Goal: Task Accomplishment & Management: Manage account settings

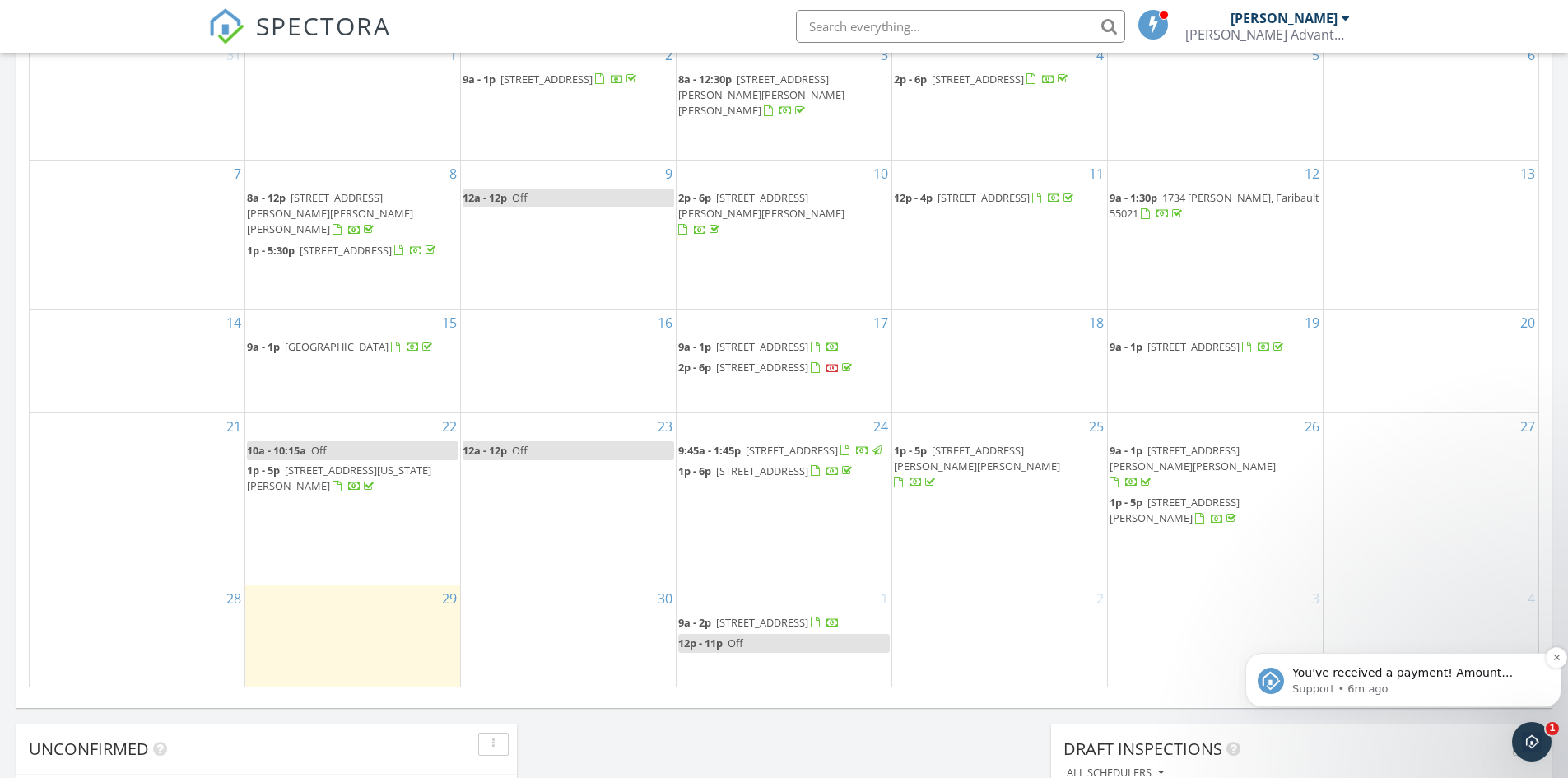
click at [1442, 675] on span "You've received a payment! Amount $347.34 Fee $0.00 Net $347.34 Transaction # p…" at bounding box center [1412, 755] width 242 height 177
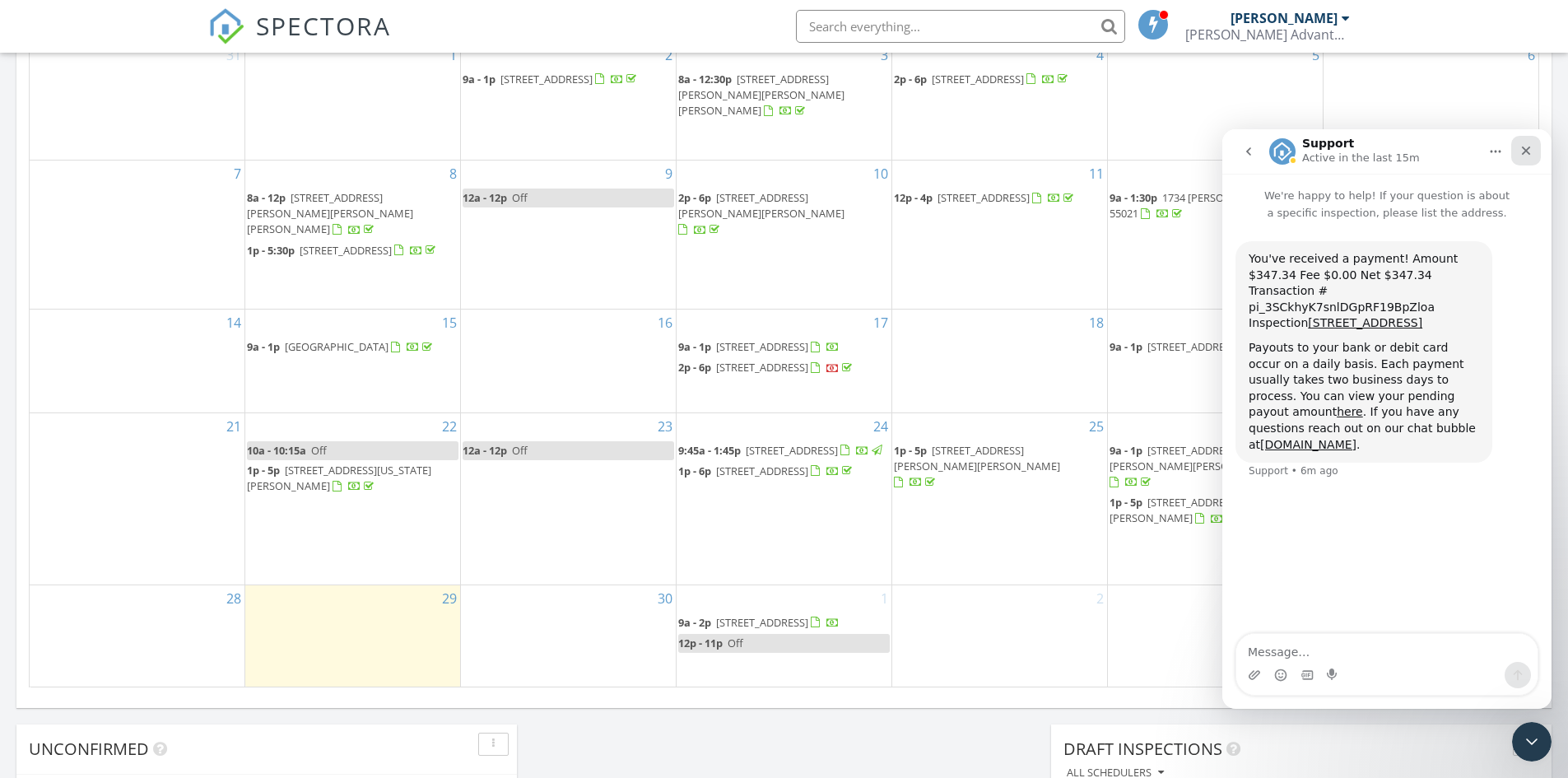
click at [1529, 154] on icon "Close" at bounding box center [1527, 151] width 9 height 9
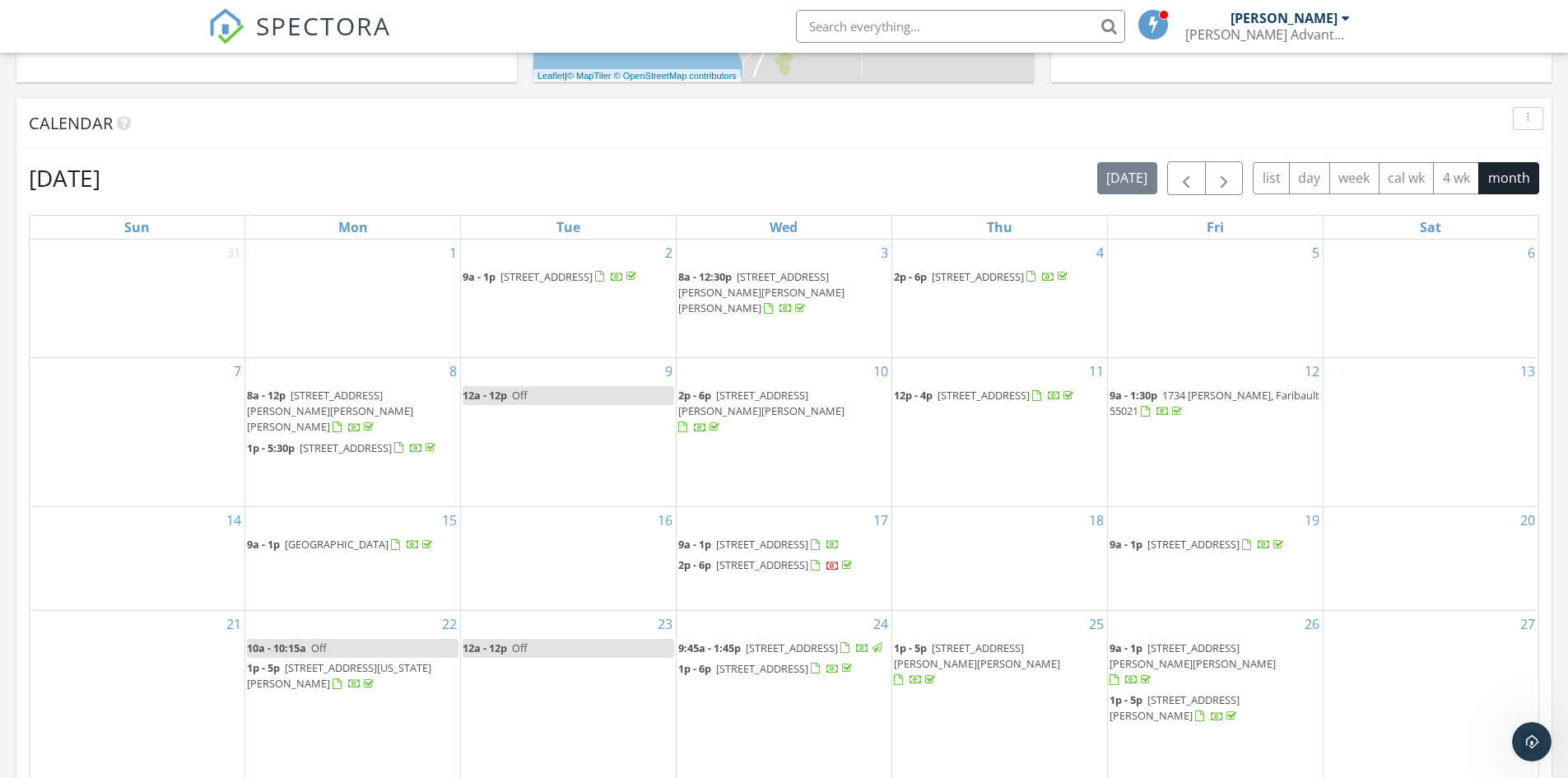
scroll to position [741, 0]
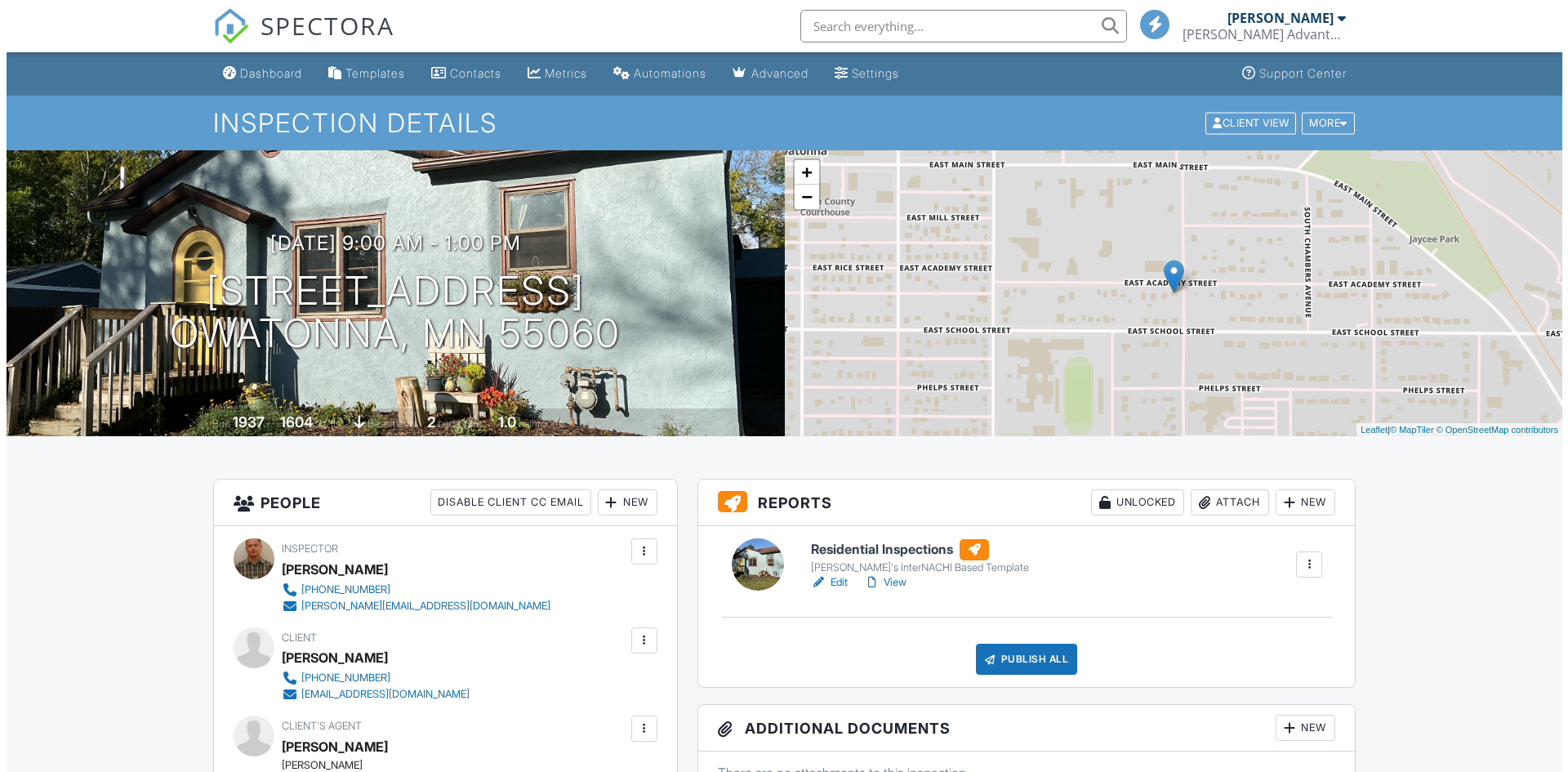
scroll to position [245, 0]
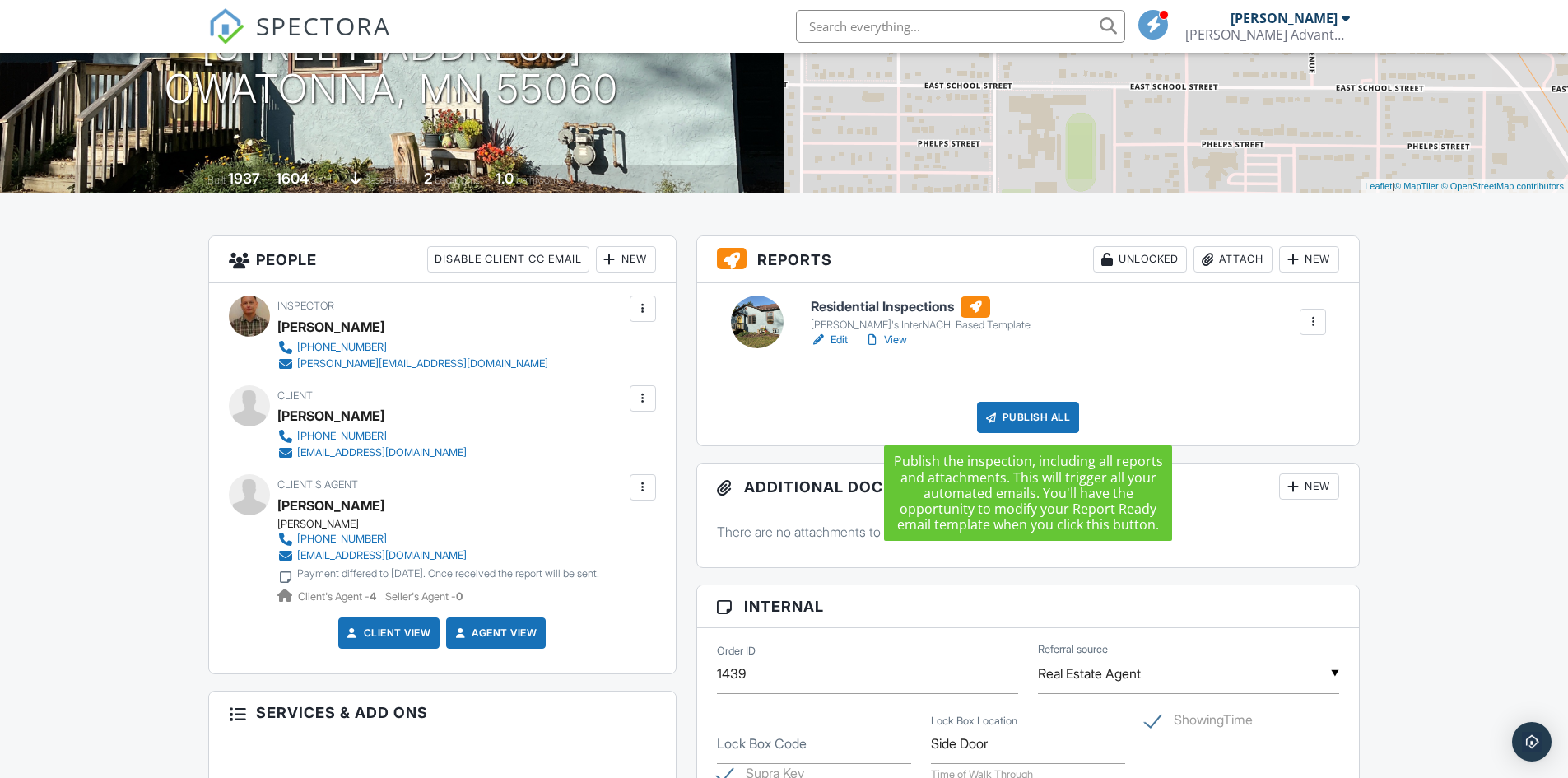
click at [1025, 419] on div "Publish All" at bounding box center [1028, 418] width 103 height 32
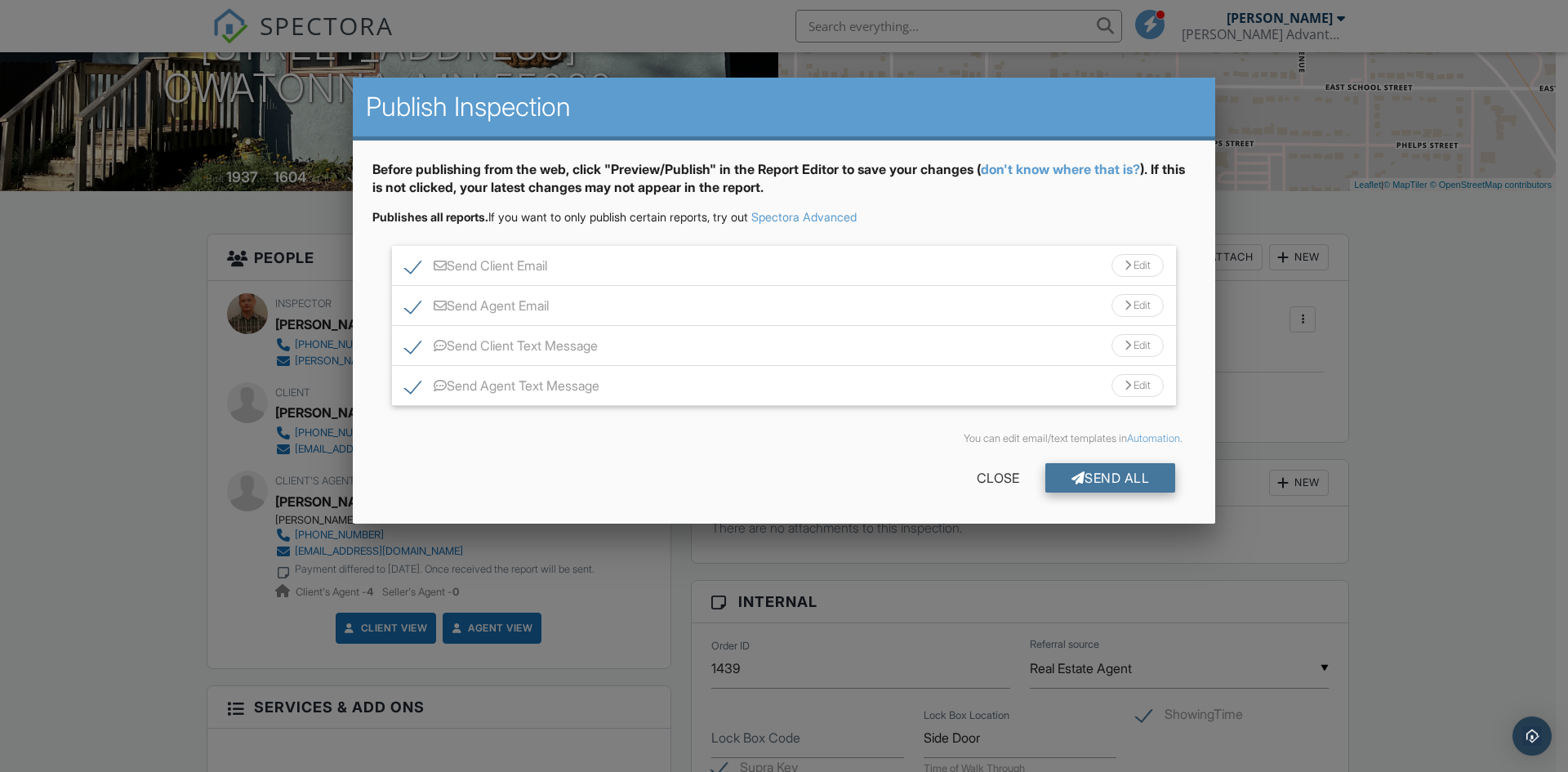
click at [1083, 469] on div "Send All" at bounding box center [1110, 478] width 131 height 30
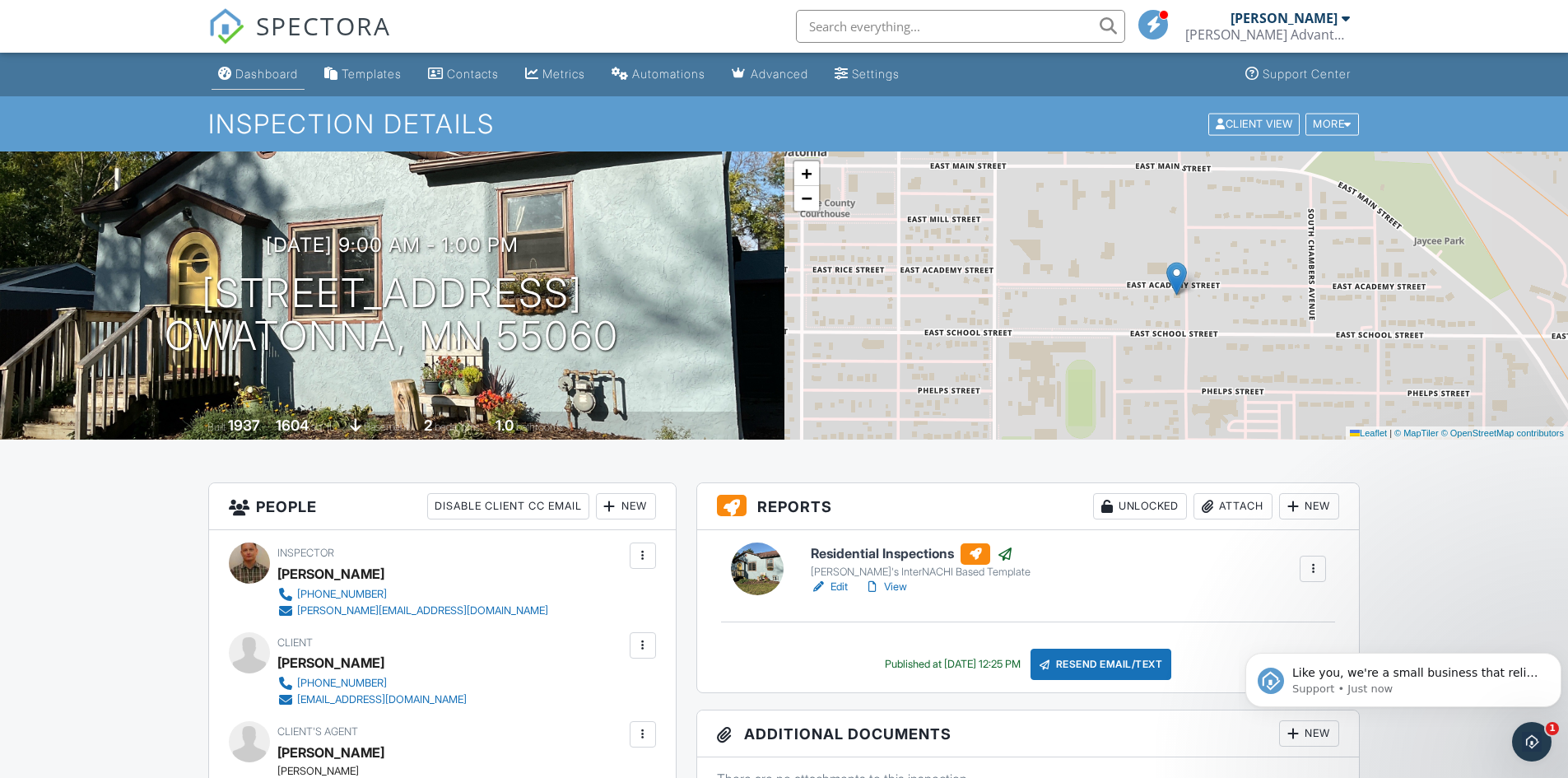
click at [280, 74] on div "Dashboard" at bounding box center [266, 73] width 62 height 14
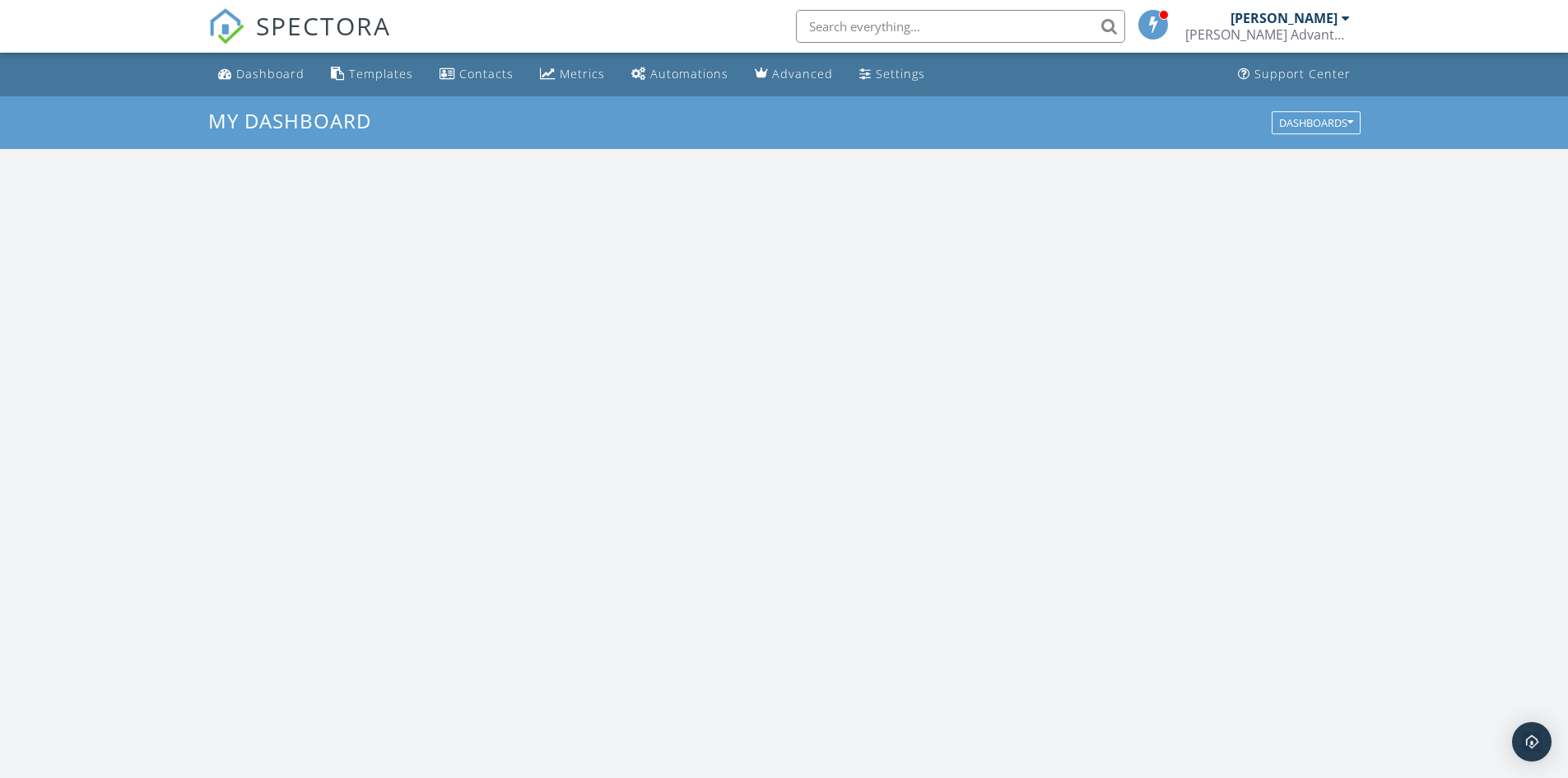
scroll to position [1523, 1593]
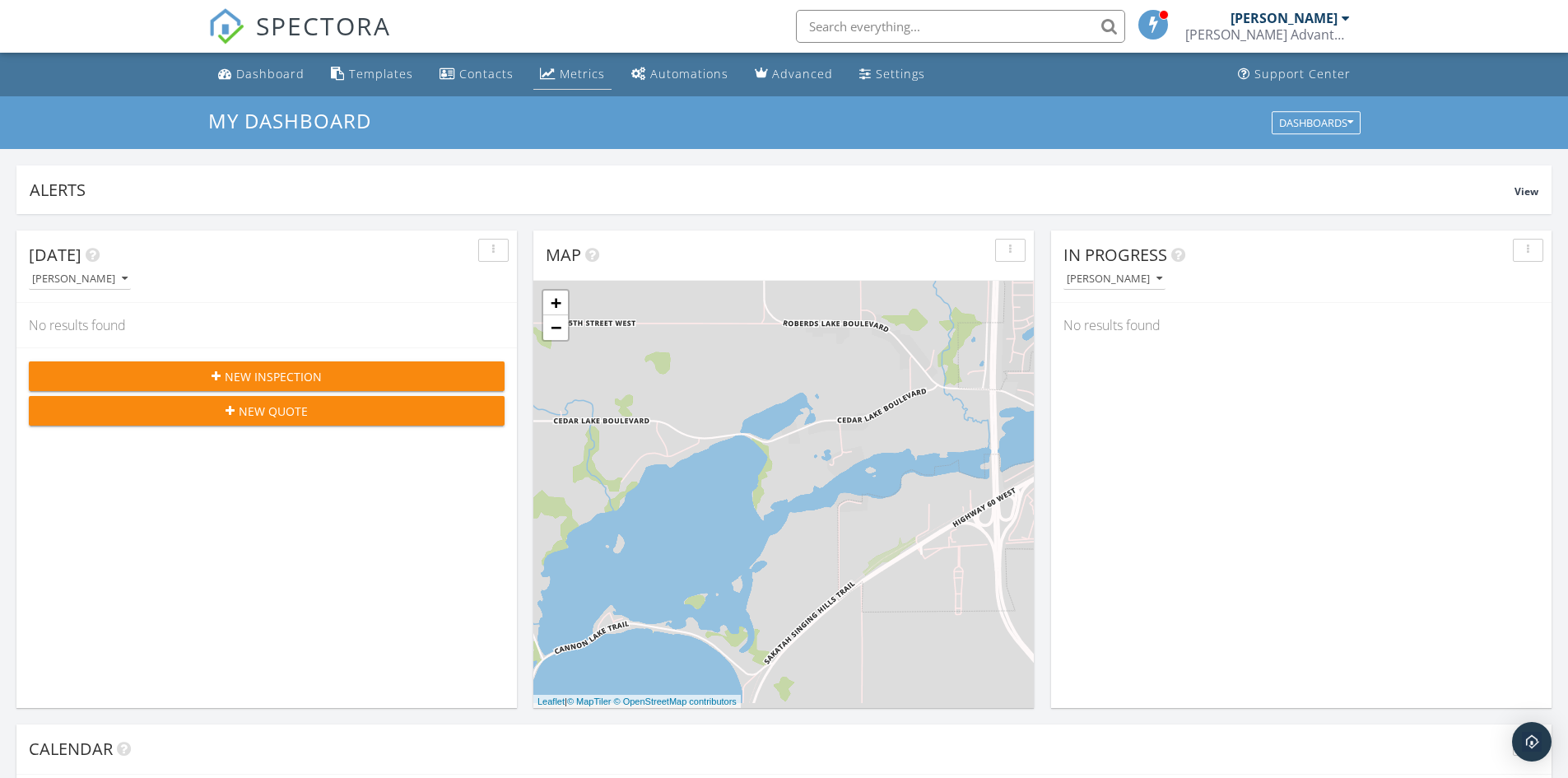
click at [560, 69] on div "Metrics" at bounding box center [582, 74] width 46 height 16
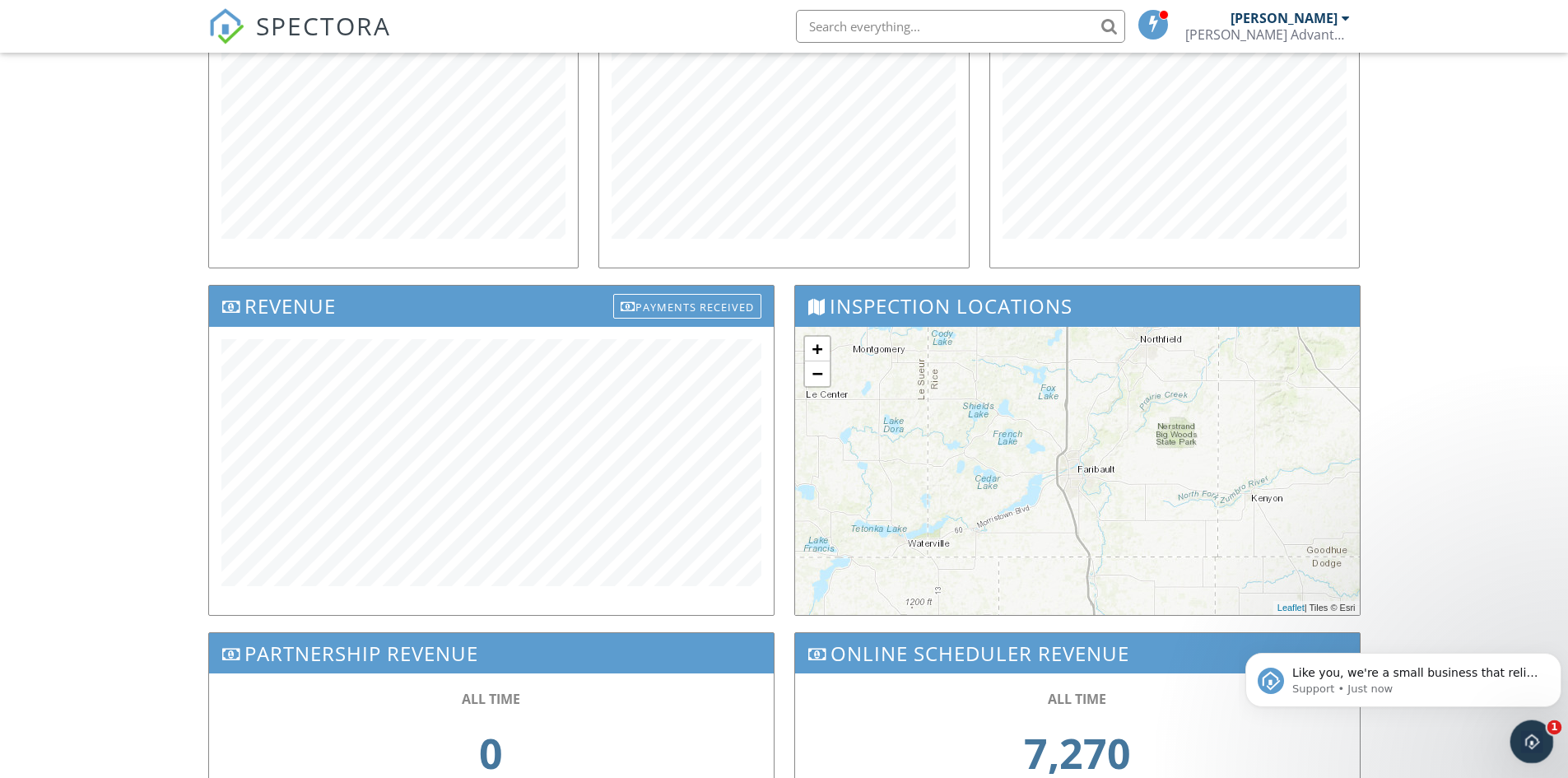
click at [1529, 731] on icon "Open Intercom Messenger" at bounding box center [1529, 739] width 27 height 27
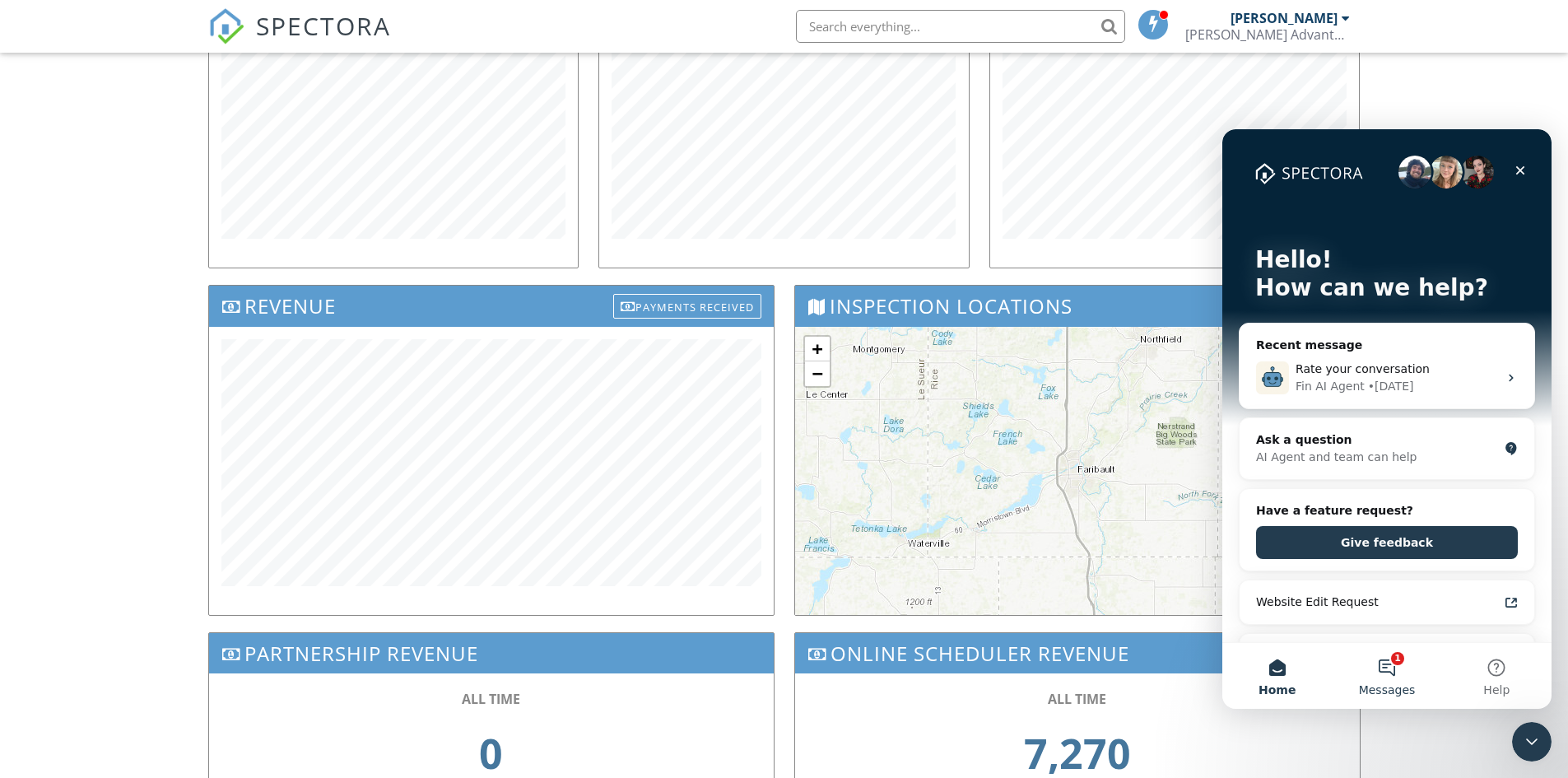
click at [1386, 669] on button "1 Messages" at bounding box center [1386, 675] width 109 height 66
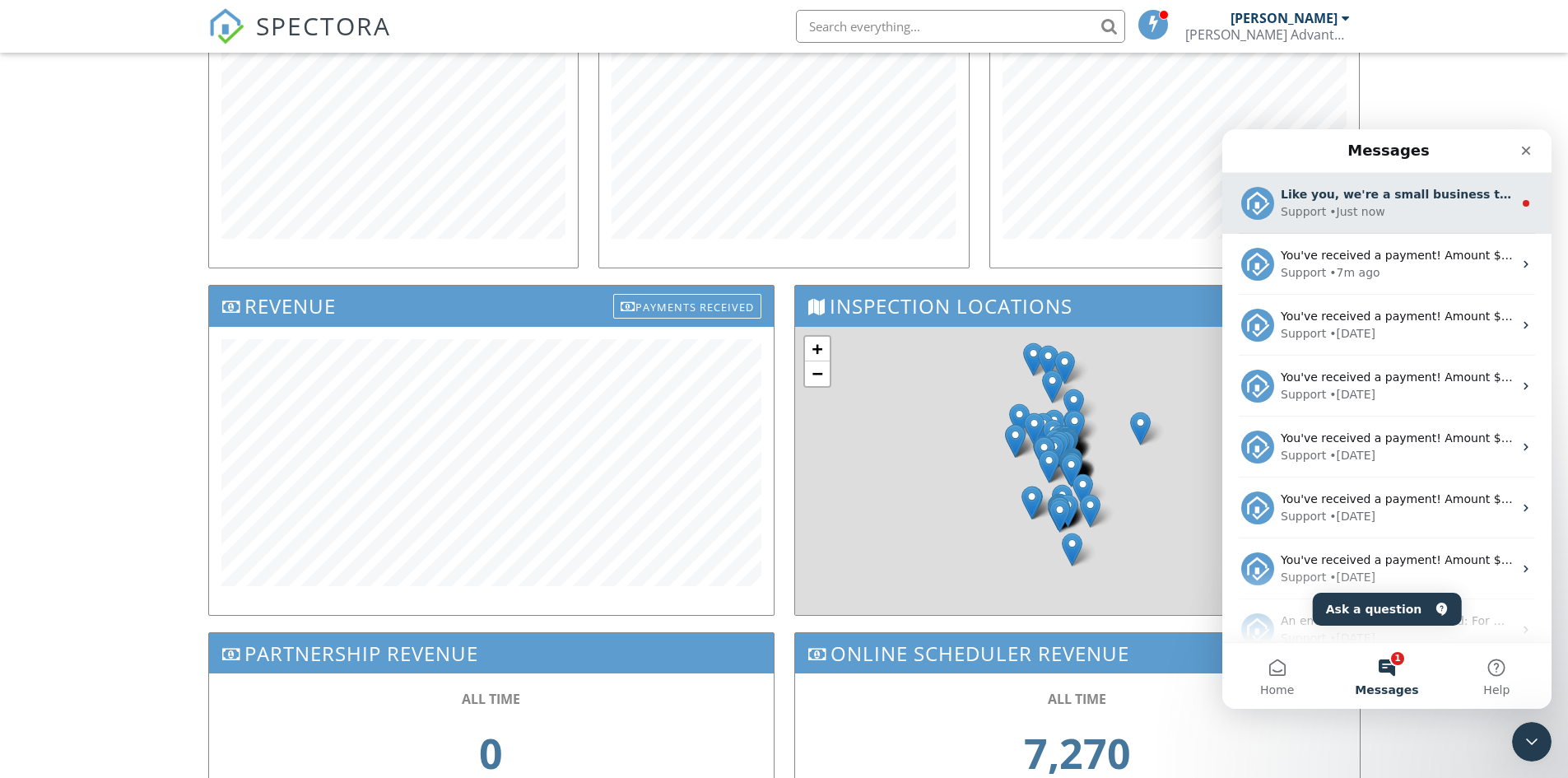
click at [1361, 225] on div "Like you, we're a small business that relies on reviews to grow. If you have a …" at bounding box center [1386, 202] width 329 height 61
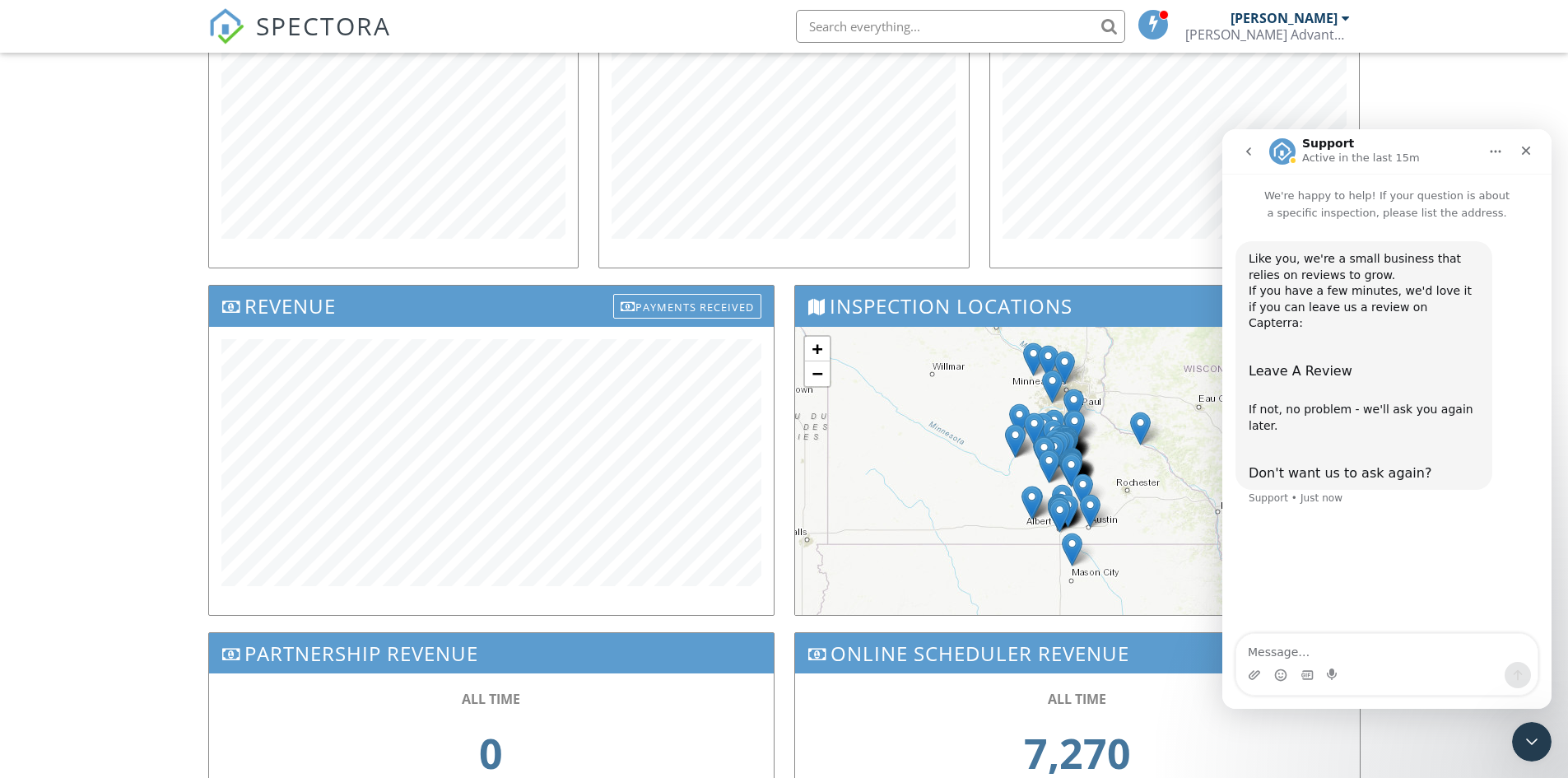
click at [1384, 728] on div "Dashboard Templates Contacts Metrics Automations Advanced Settings Support Cent…" at bounding box center [784, 330] width 1568 height 1213
click at [1522, 734] on icon "Close Intercom Messenger" at bounding box center [1529, 739] width 20 height 20
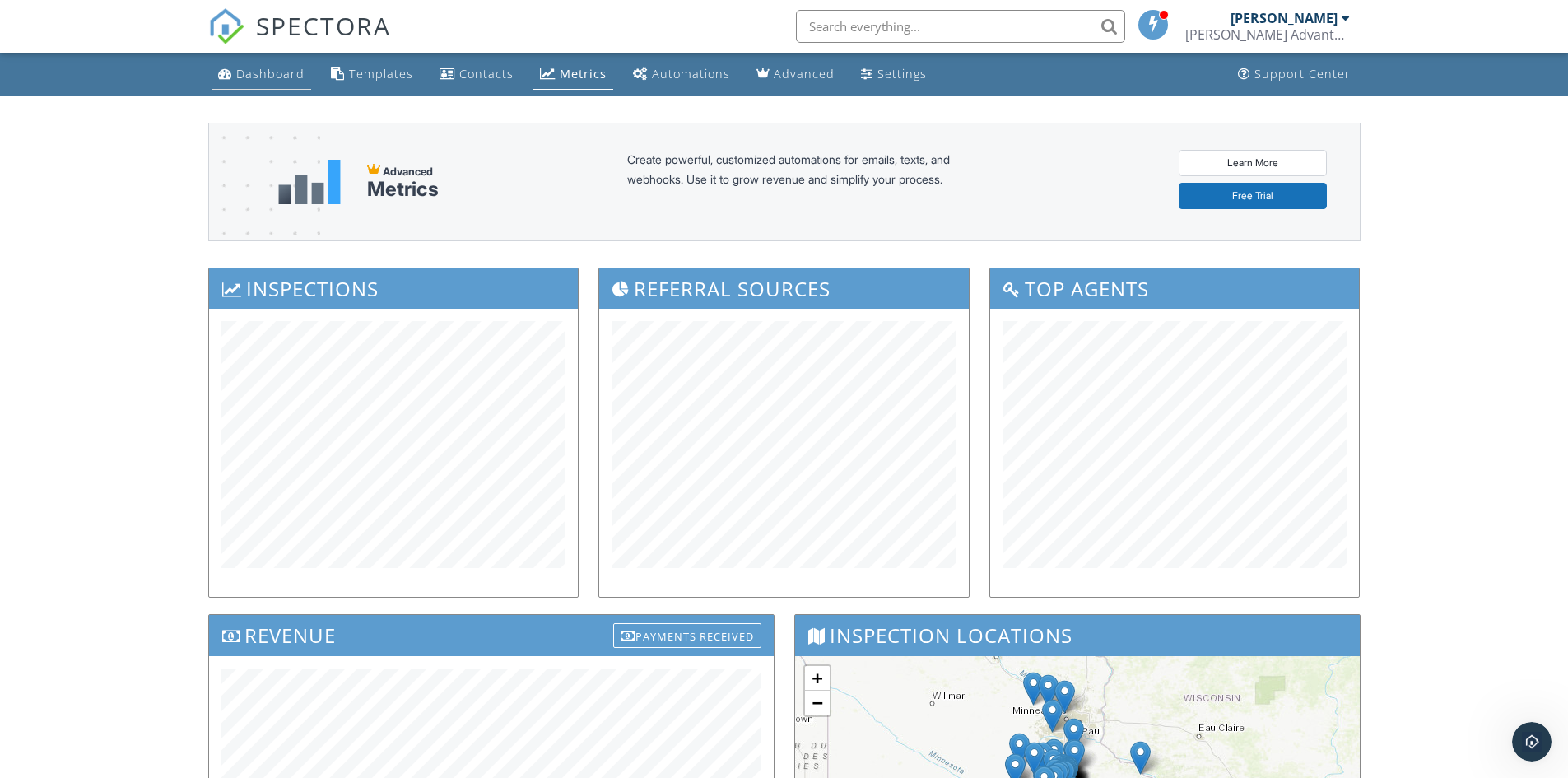
click at [291, 81] on link "Dashboard" at bounding box center [261, 75] width 100 height 31
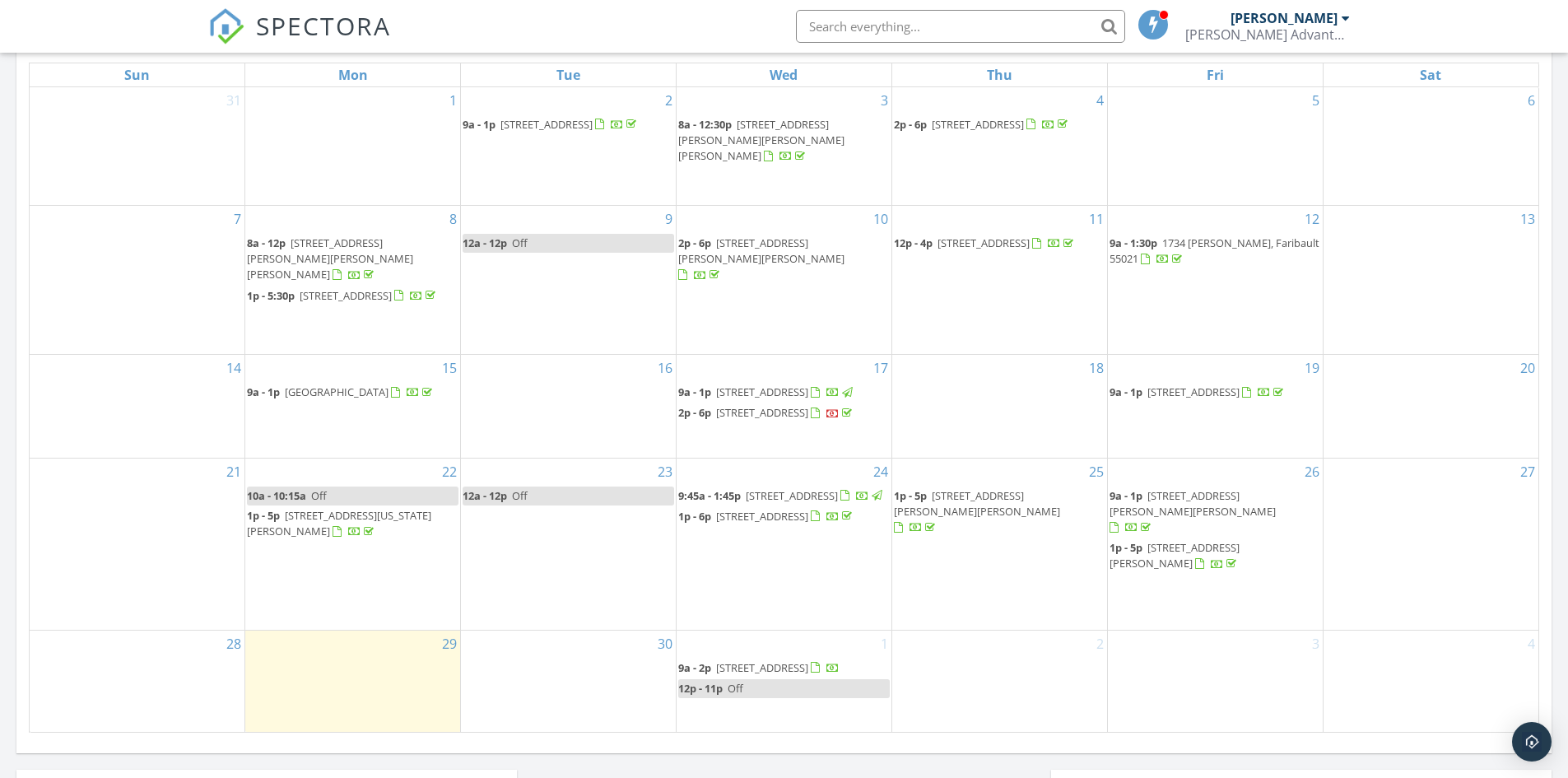
scroll to position [988, 0]
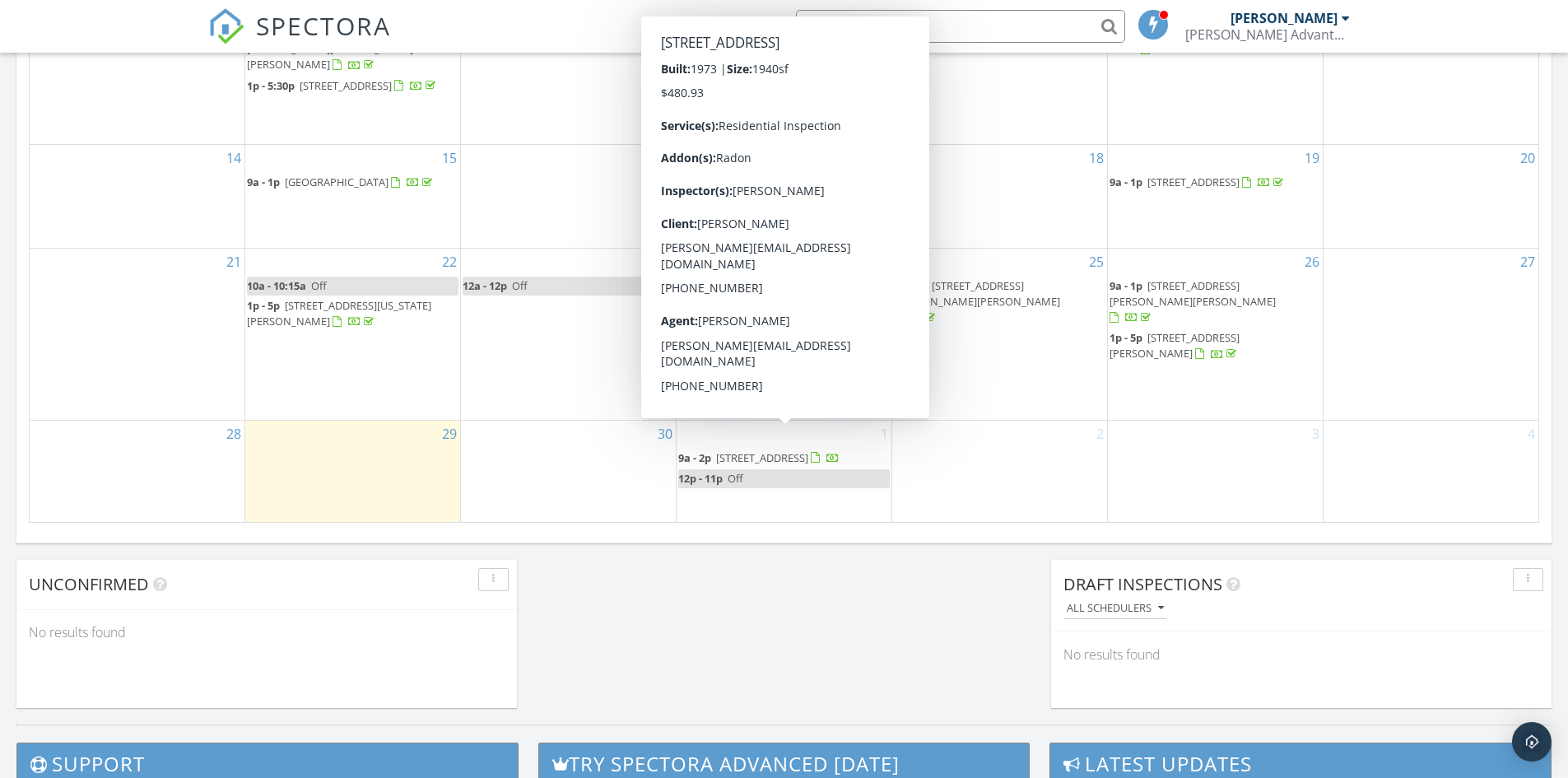
drag, startPoint x: 752, startPoint y: 424, endPoint x: 755, endPoint y: 438, distance: 14.3
click at [755, 451] on span "[STREET_ADDRESS]" at bounding box center [762, 458] width 92 height 15
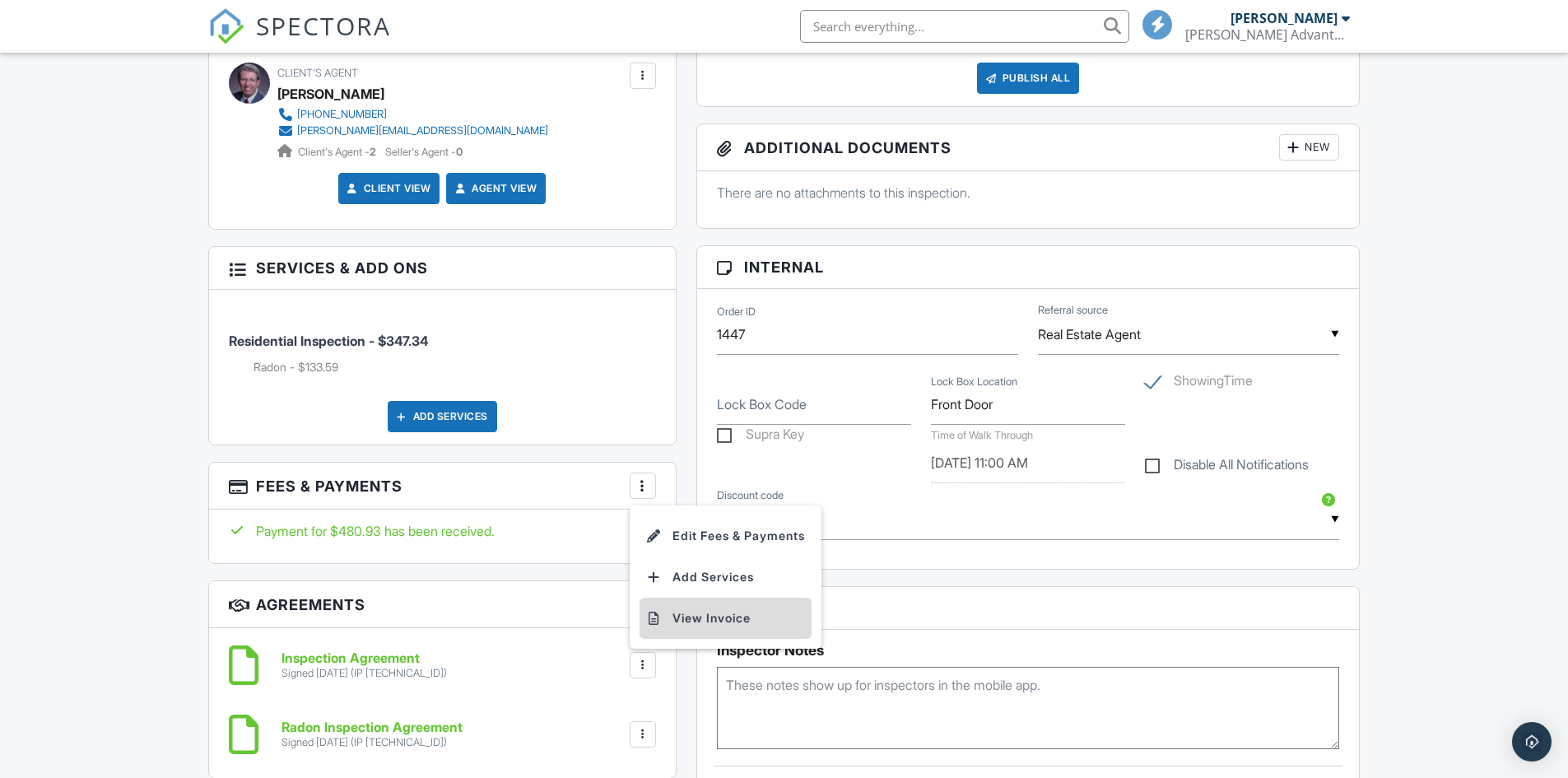
click at [699, 610] on li "View Invoice" at bounding box center [726, 618] width 172 height 41
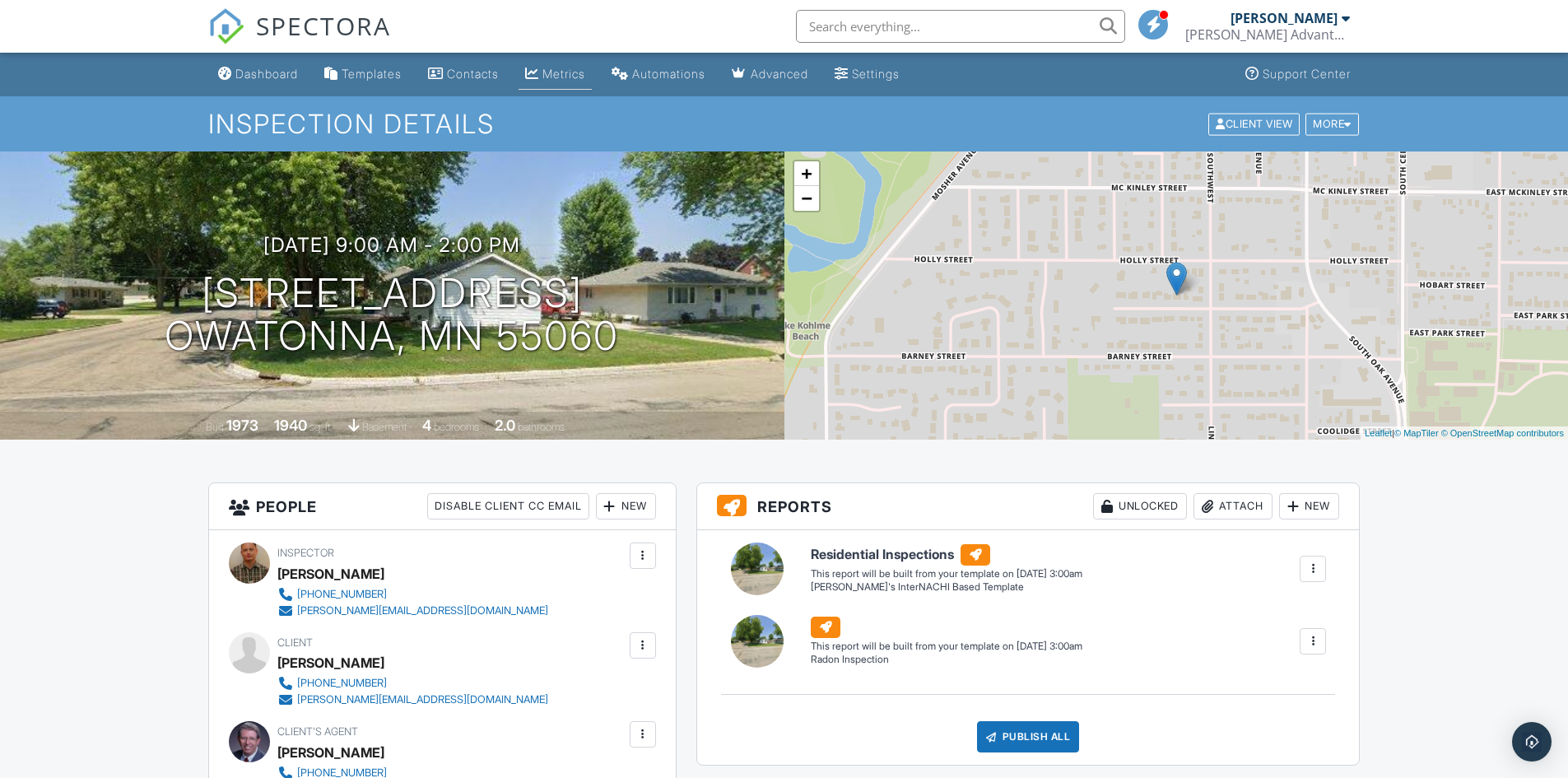
click at [539, 77] on div "Metrics" at bounding box center [532, 73] width 14 height 13
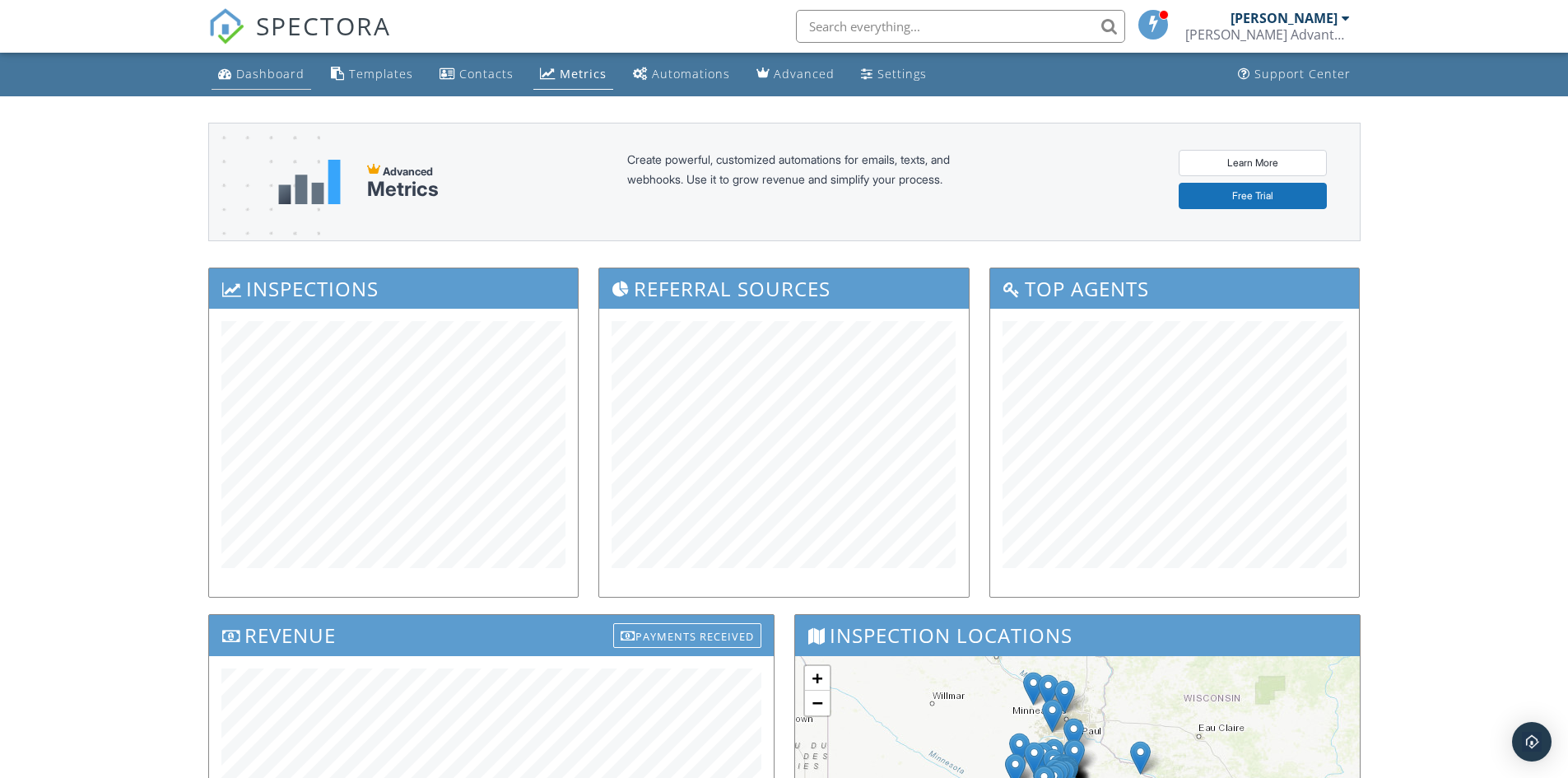
click at [265, 75] on div "Dashboard" at bounding box center [270, 74] width 68 height 16
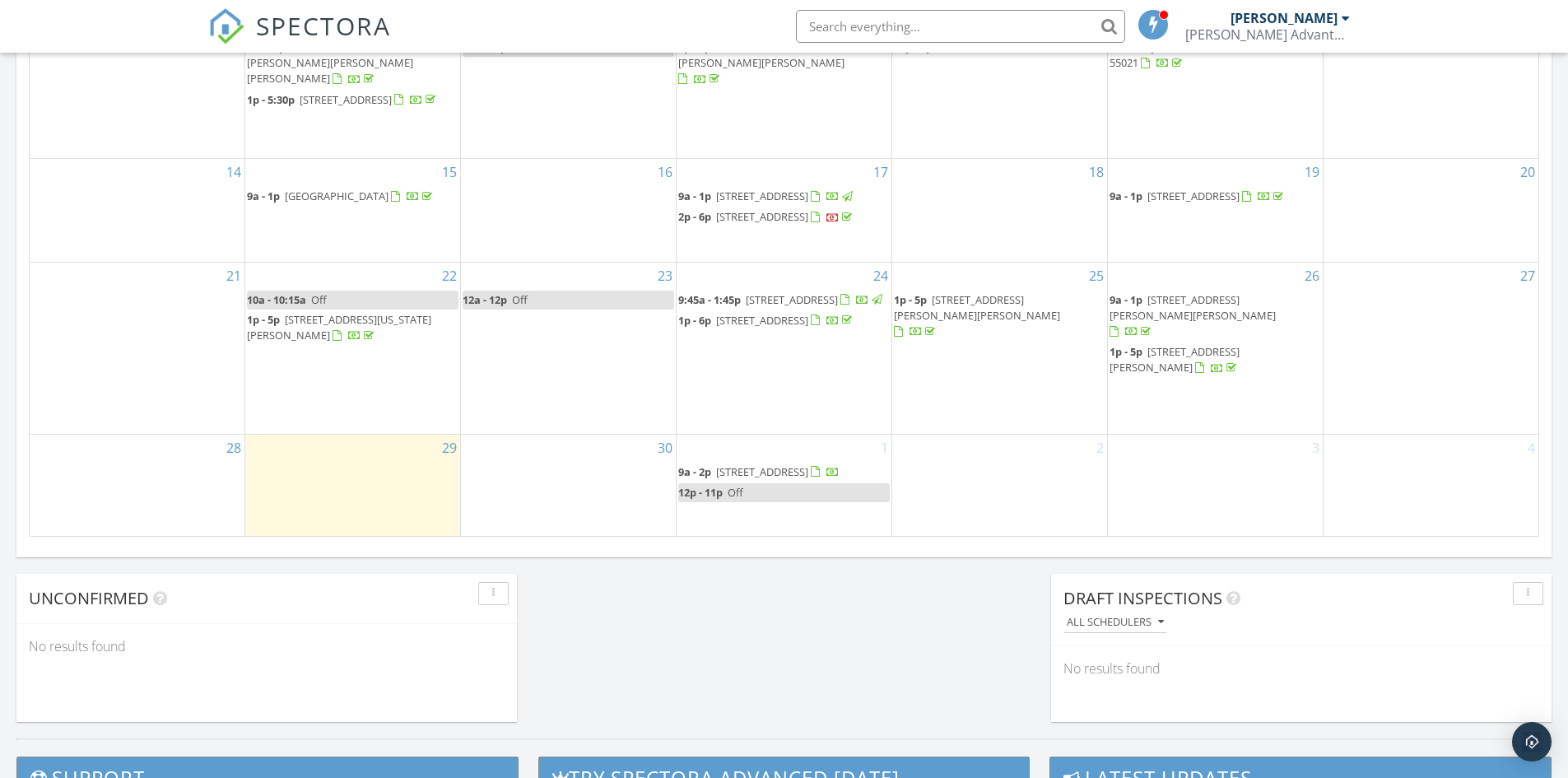
scroll to position [988, 0]
